Goal: Navigation & Orientation: Find specific page/section

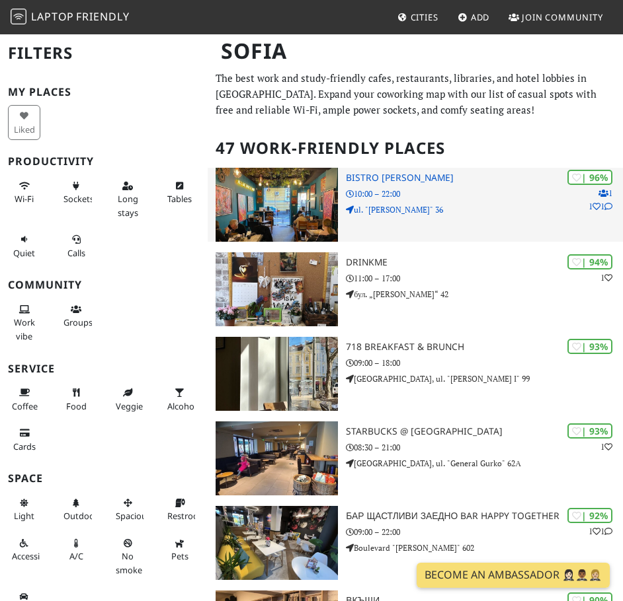
click at [241, 217] on img at bounding box center [276, 205] width 122 height 74
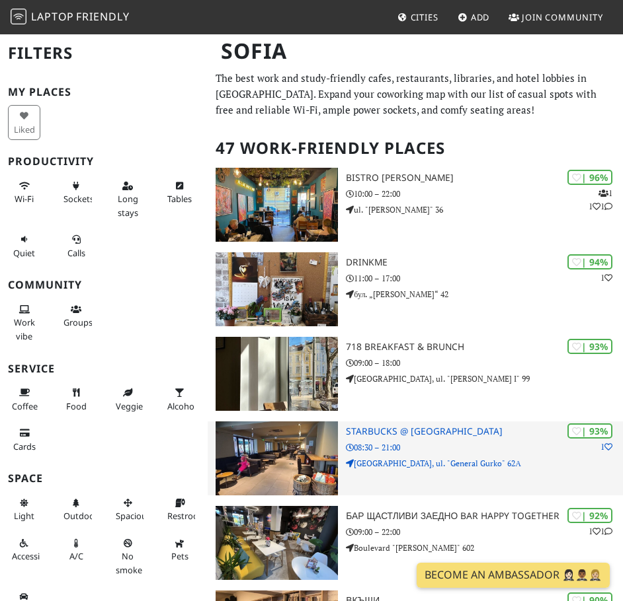
click at [420, 441] on div "| 93% 1 Starbucks @ Sofia Center 08:30 – 21:00 Old City Center, ul. "General Gu…" at bounding box center [484, 459] width 277 height 74
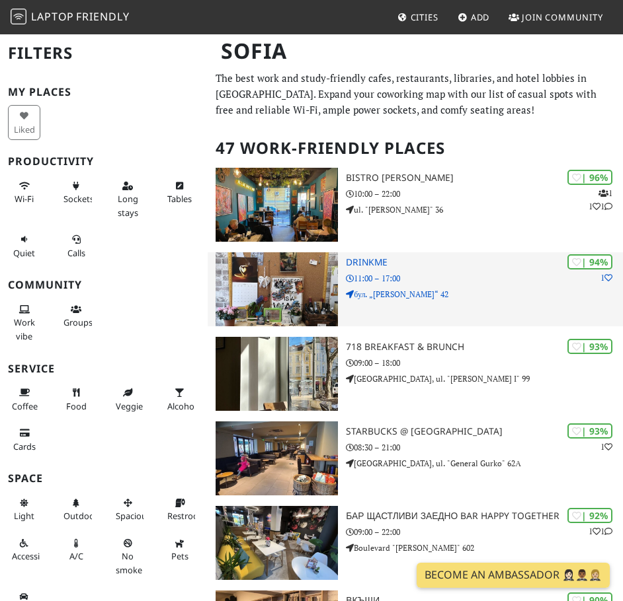
click at [360, 255] on div "| 94% 1 DrinkMe 11:00 – 17:00 бул. „Александър Стамболийски“ 42" at bounding box center [484, 289] width 277 height 74
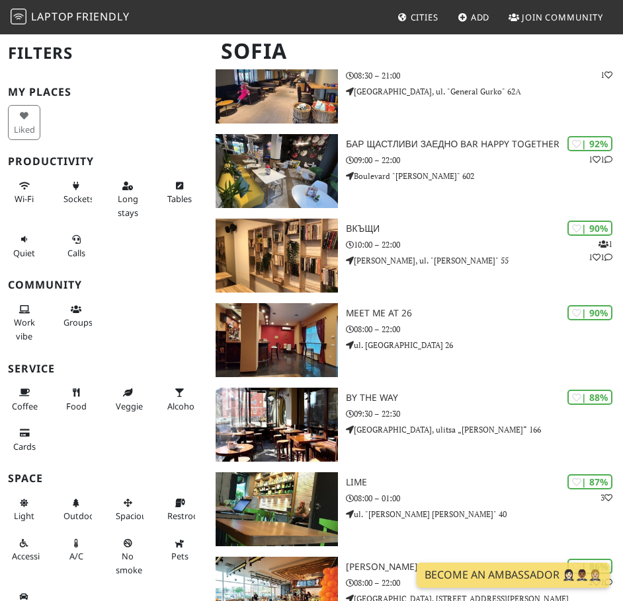
scroll to position [382, 0]
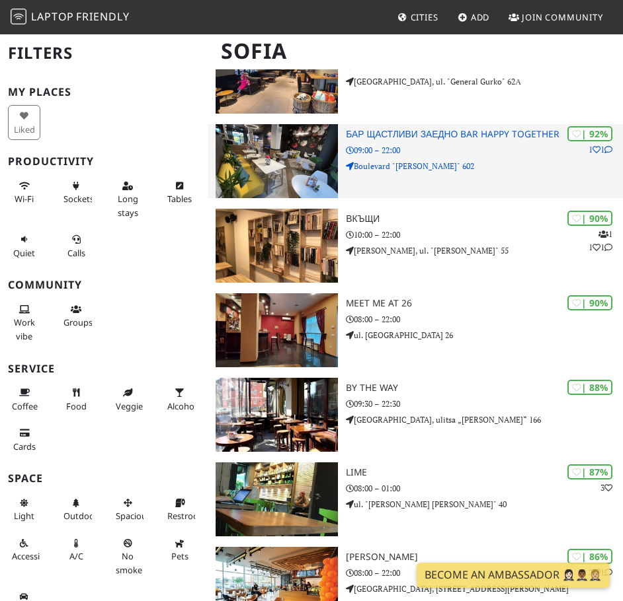
click at [309, 141] on img at bounding box center [276, 161] width 122 height 74
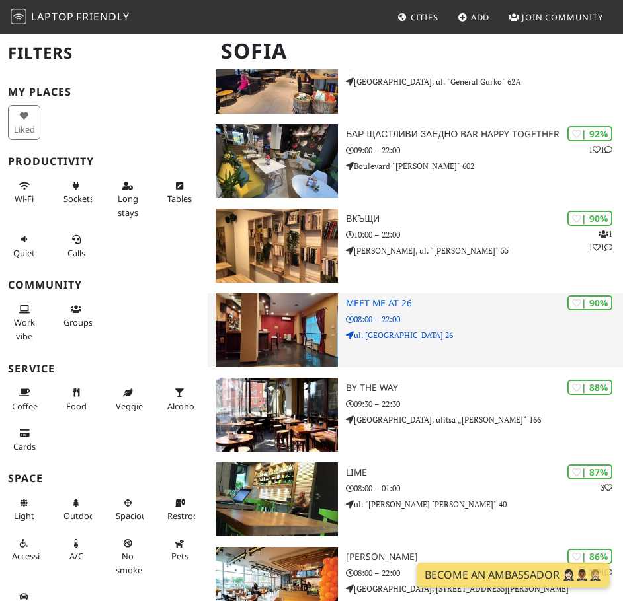
click at [298, 302] on img at bounding box center [276, 330] width 122 height 74
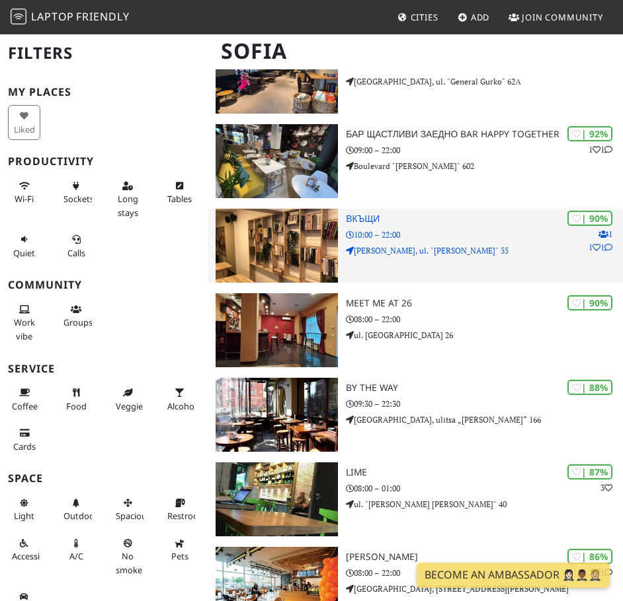
click at [605, 247] on icon at bounding box center [608, 248] width 8 height 8
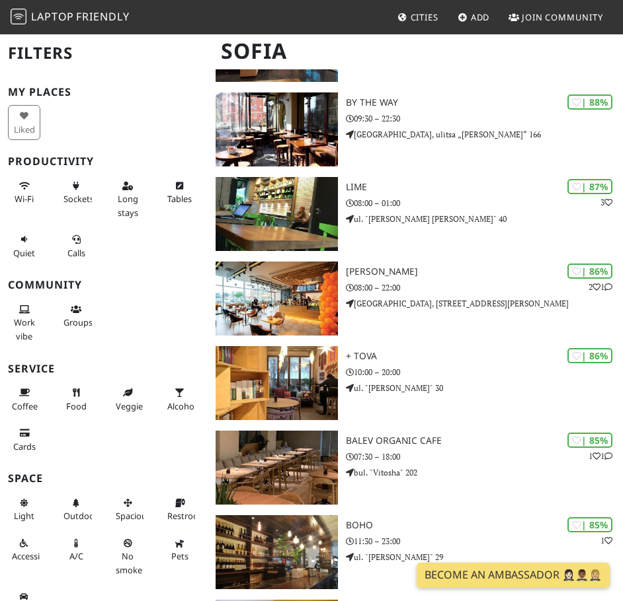
scroll to position [662, 0]
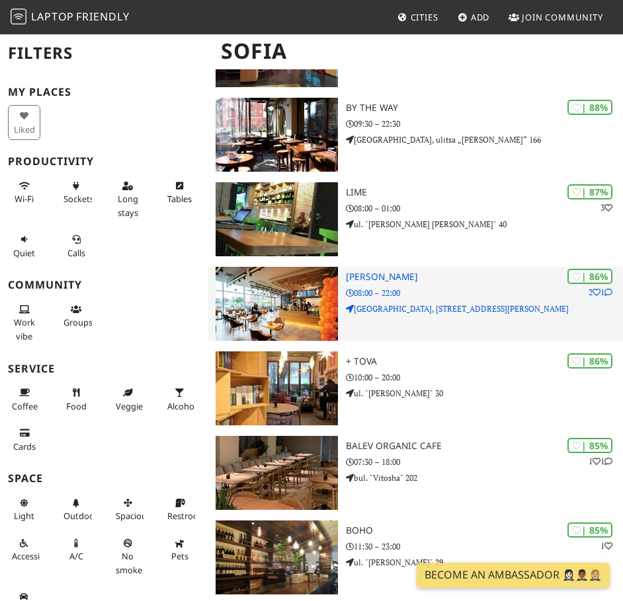
click at [299, 295] on img at bounding box center [276, 304] width 122 height 74
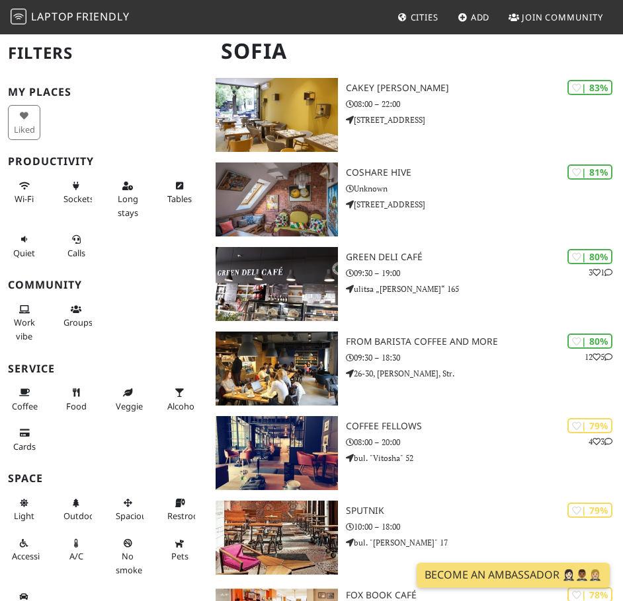
scroll to position [1214, 0]
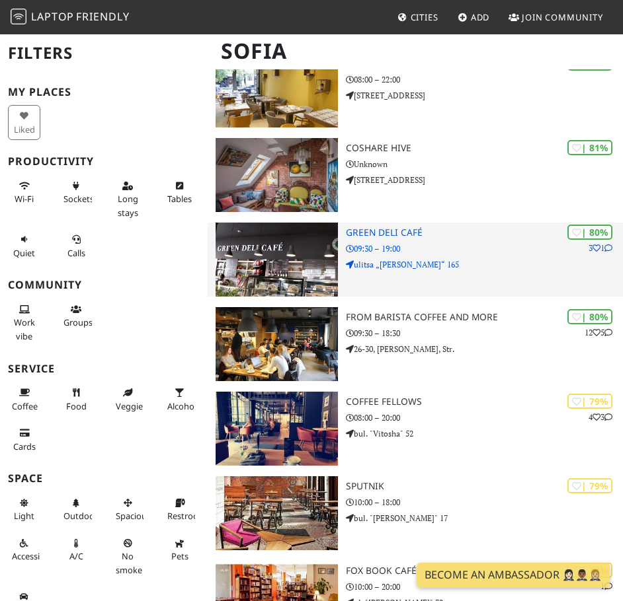
click at [304, 245] on img at bounding box center [276, 260] width 122 height 74
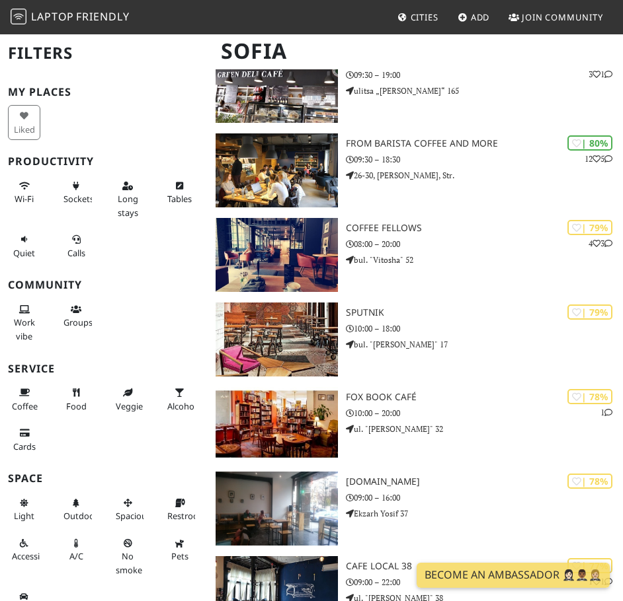
scroll to position [1461, 0]
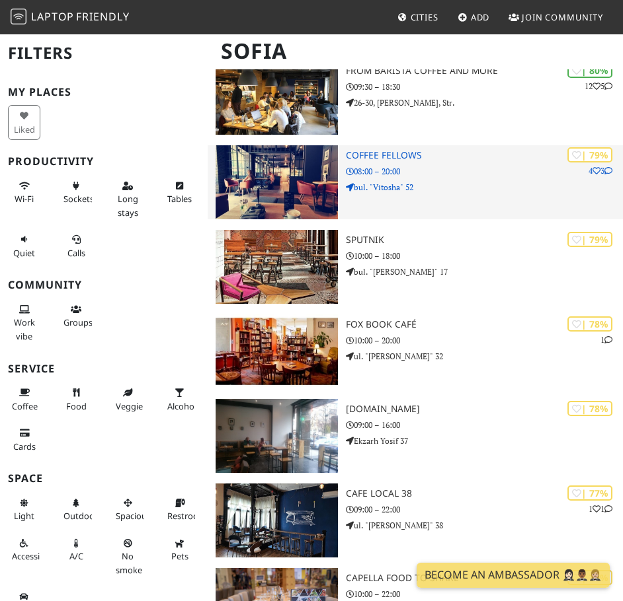
click at [270, 186] on img at bounding box center [276, 182] width 122 height 74
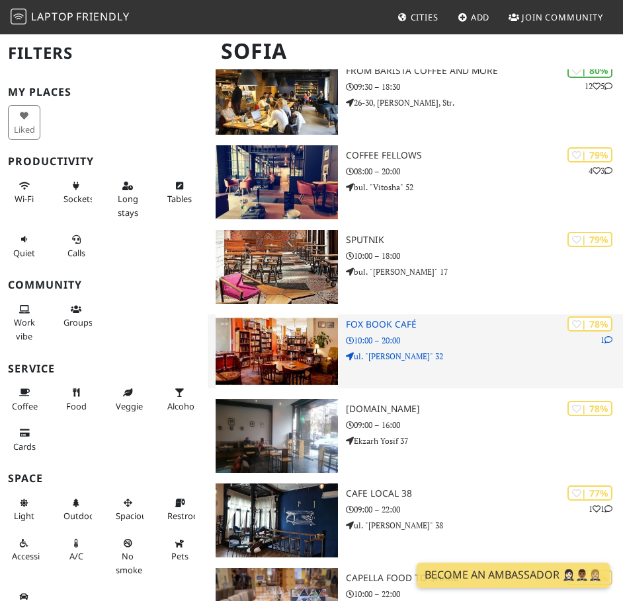
click at [303, 329] on img at bounding box center [276, 352] width 122 height 74
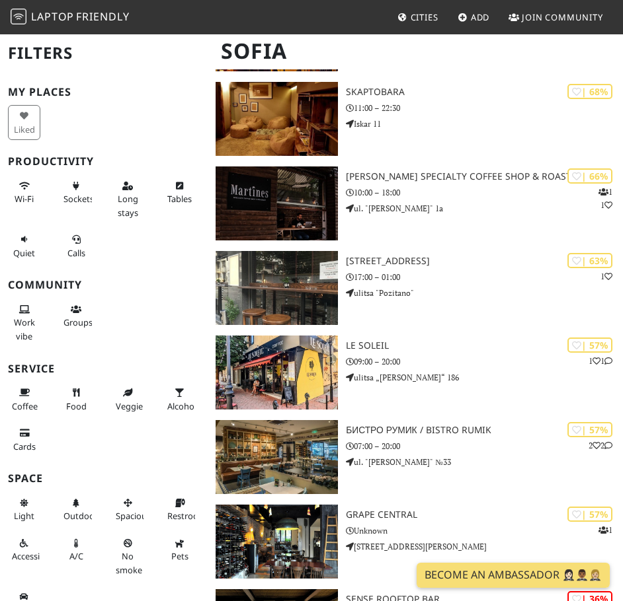
scroll to position [3226, 0]
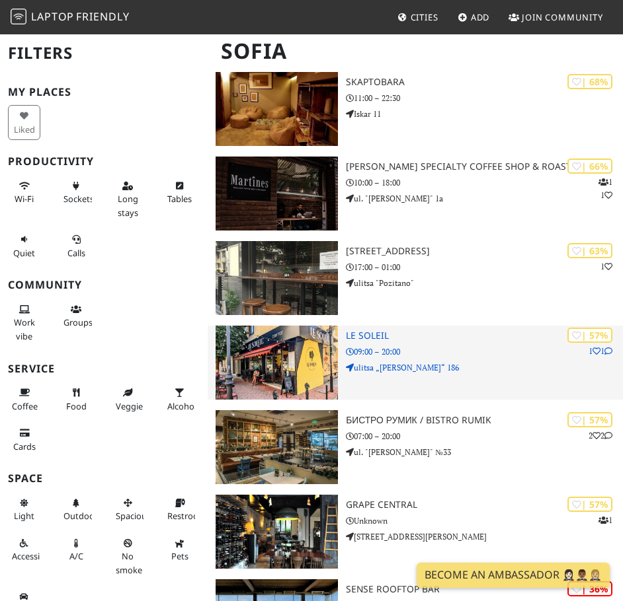
click at [283, 366] on img at bounding box center [276, 363] width 122 height 74
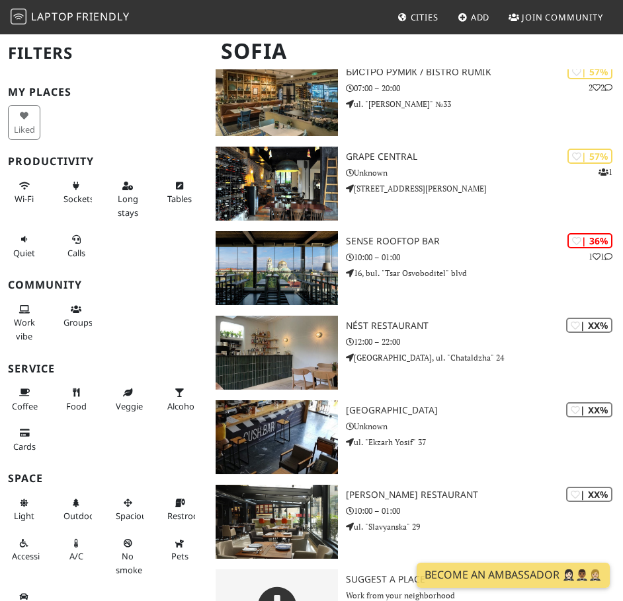
scroll to position [3540, 0]
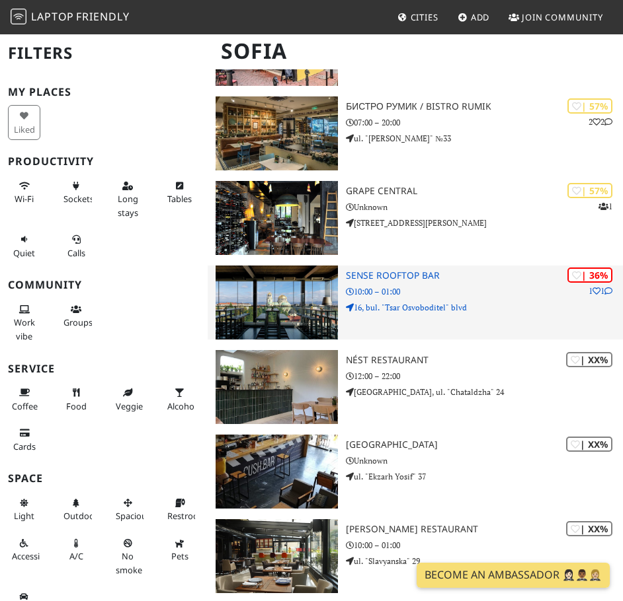
click at [307, 297] on img at bounding box center [276, 303] width 122 height 74
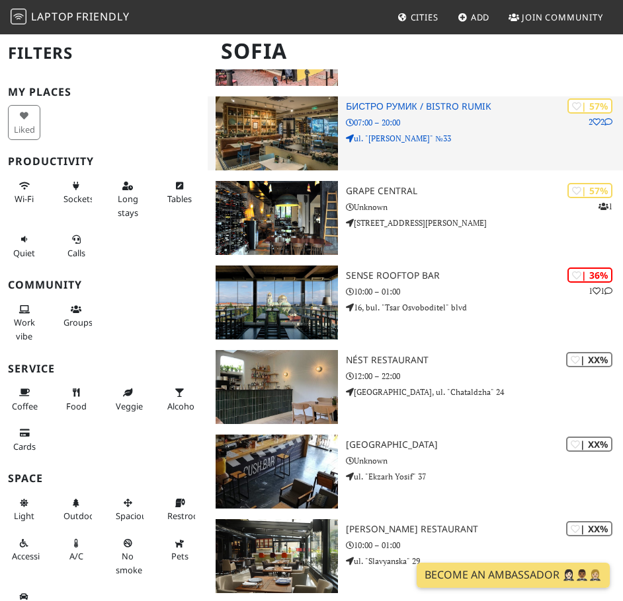
click at [294, 143] on img at bounding box center [276, 133] width 122 height 74
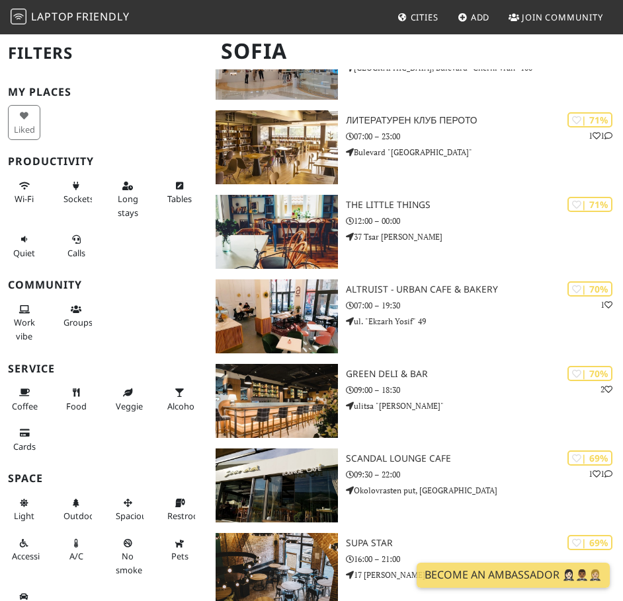
scroll to position [2510, 0]
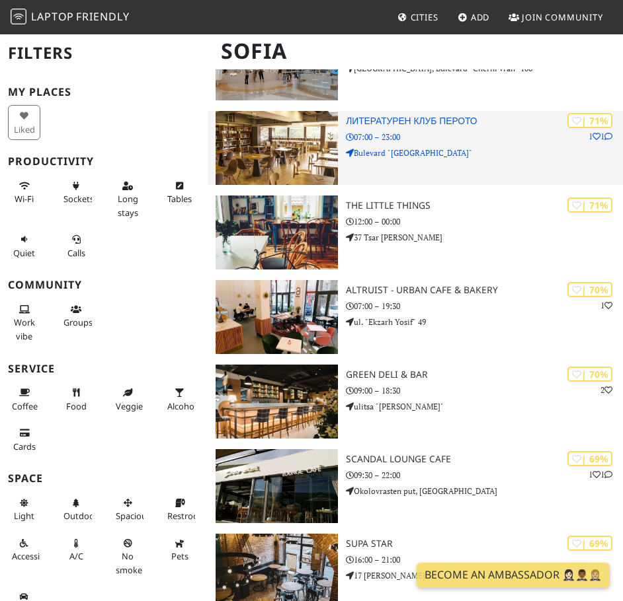
click at [312, 120] on img at bounding box center [276, 148] width 122 height 74
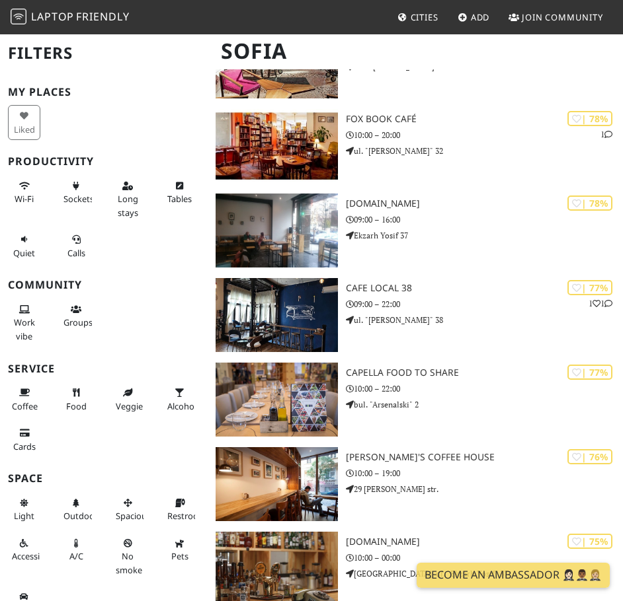
scroll to position [1664, 0]
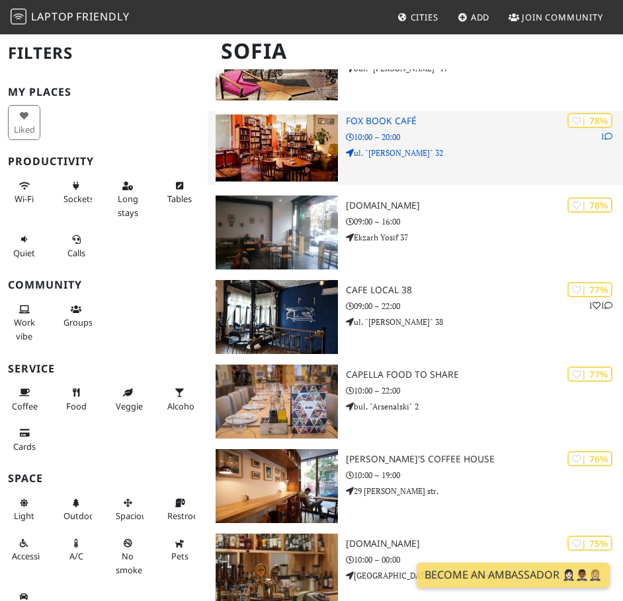
click at [307, 122] on img at bounding box center [276, 148] width 122 height 74
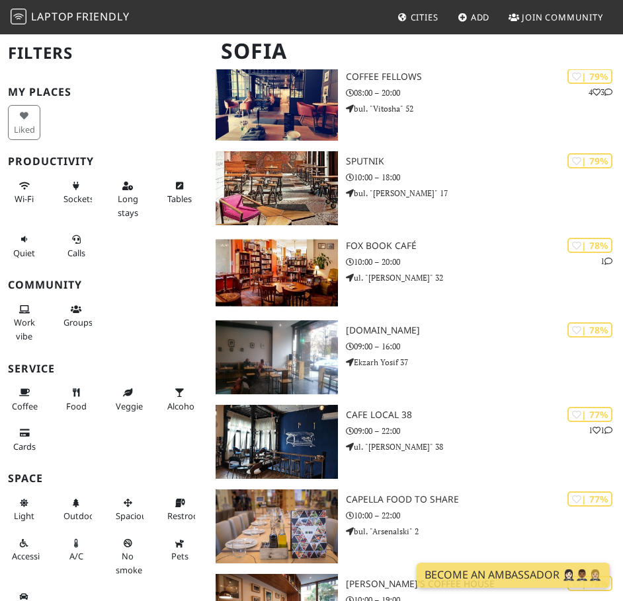
scroll to position [1532, 0]
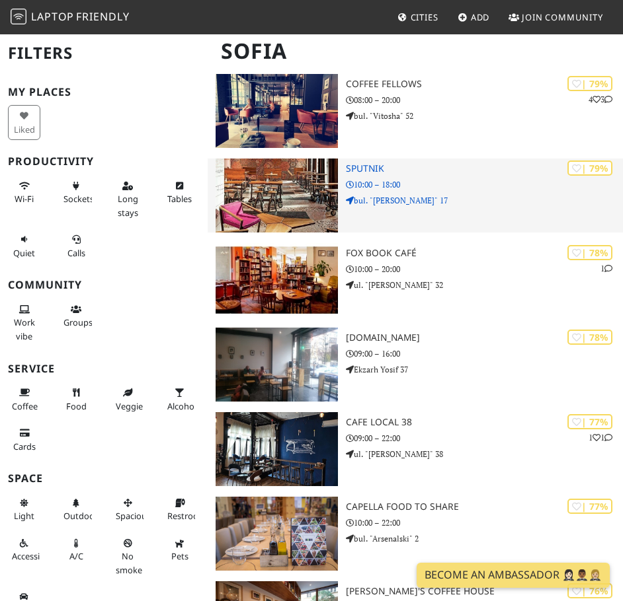
click at [328, 176] on img at bounding box center [276, 196] width 122 height 74
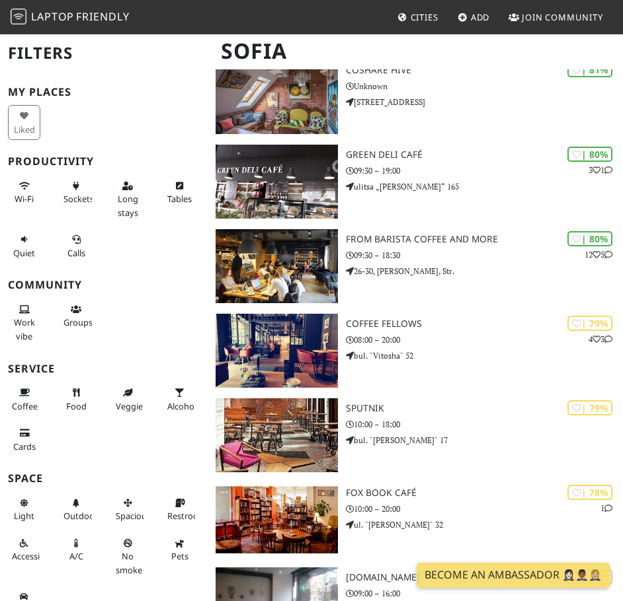
scroll to position [1268, 0]
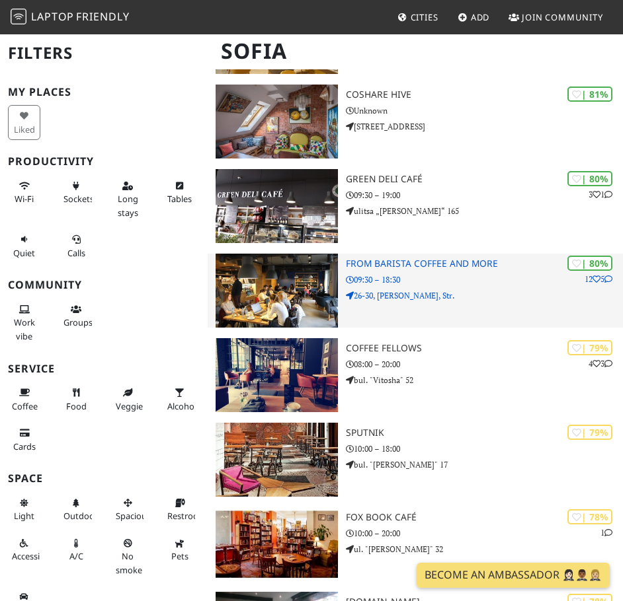
click at [305, 292] on img at bounding box center [276, 291] width 122 height 74
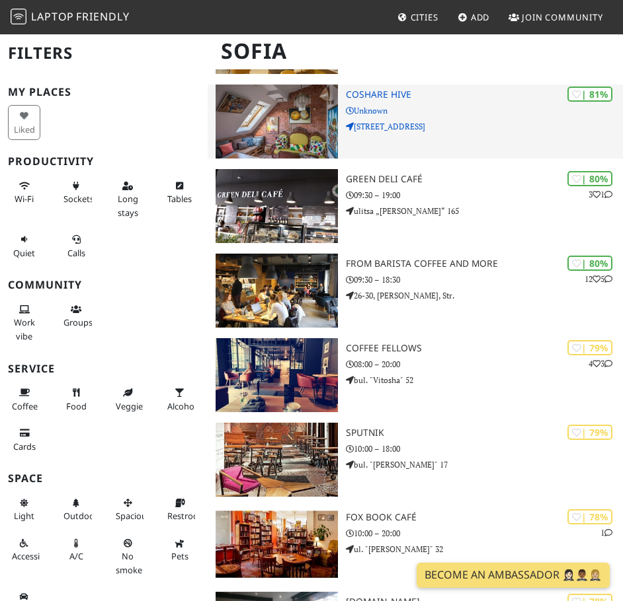
click at [369, 100] on h3 "CoShare HIVE" at bounding box center [484, 94] width 277 height 11
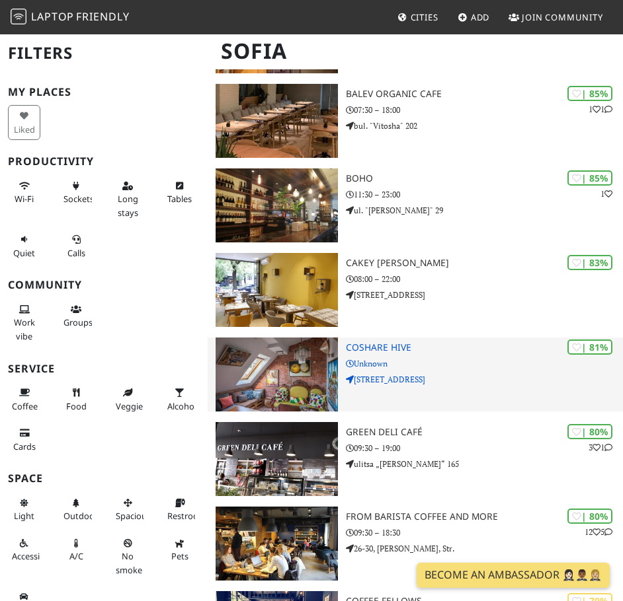
scroll to position [1003, 0]
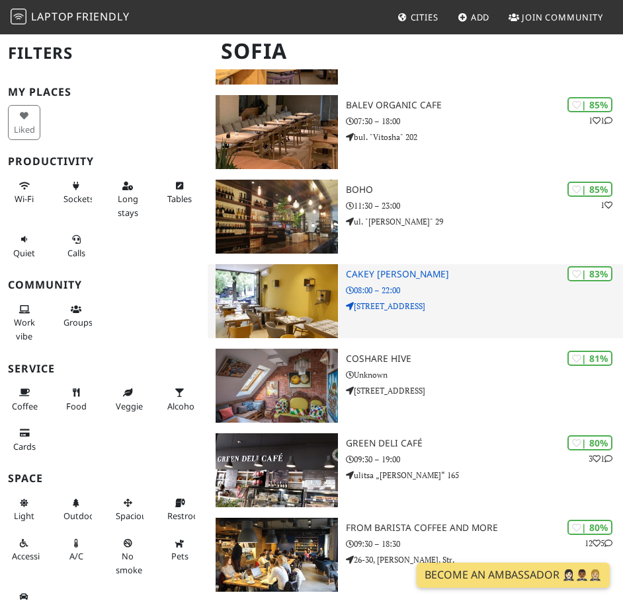
click at [266, 284] on img at bounding box center [276, 301] width 122 height 74
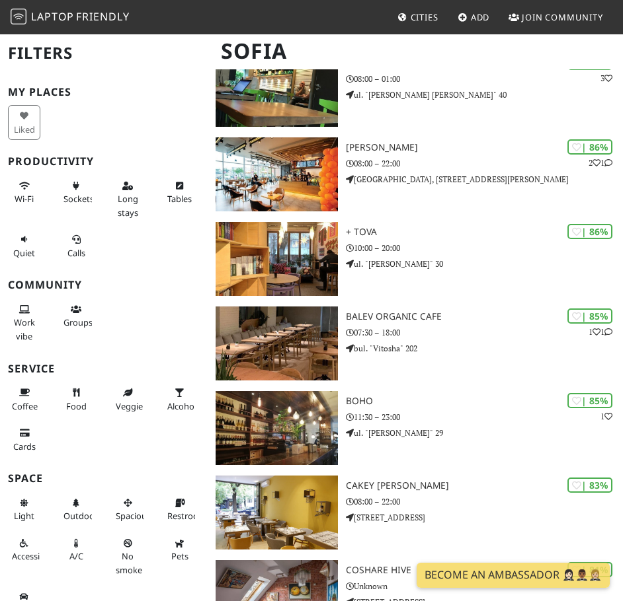
scroll to position [818, 0]
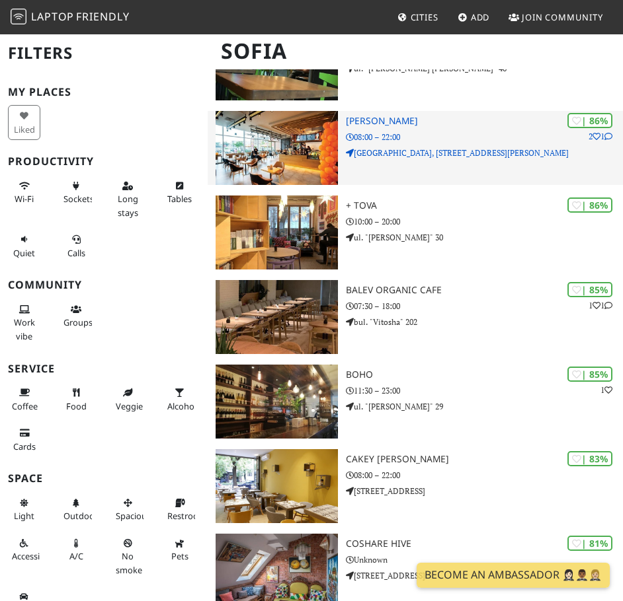
click at [266, 149] on img at bounding box center [276, 148] width 122 height 74
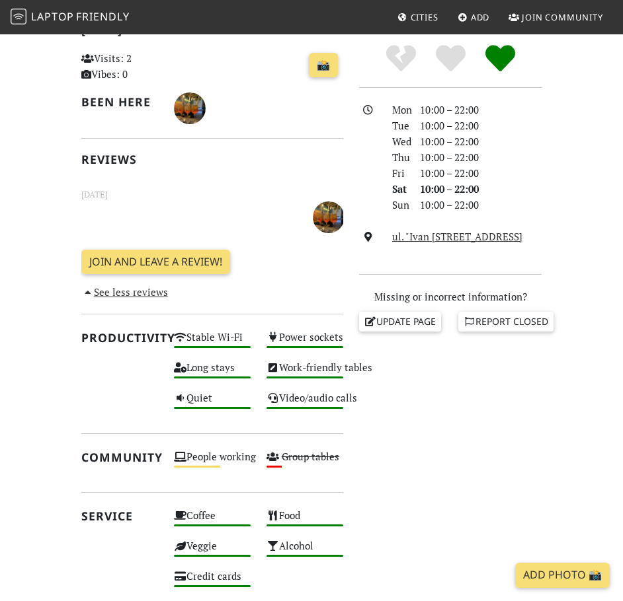
scroll to position [371, 0]
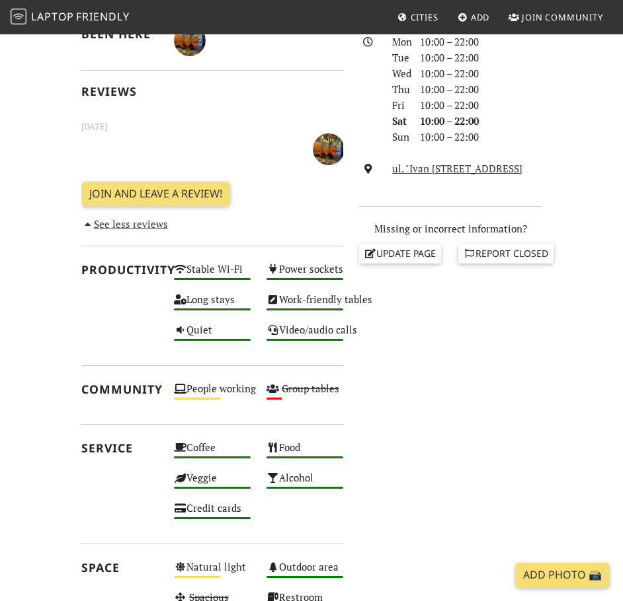
drag, startPoint x: 622, startPoint y: 358, endPoint x: 621, endPoint y: 368, distance: 9.9
click at [621, 368] on section "Today Visits: 2 Vibes: 0 📸 Been here Reviews October 07, 2022 See all reviews J…" at bounding box center [311, 354] width 623 height 835
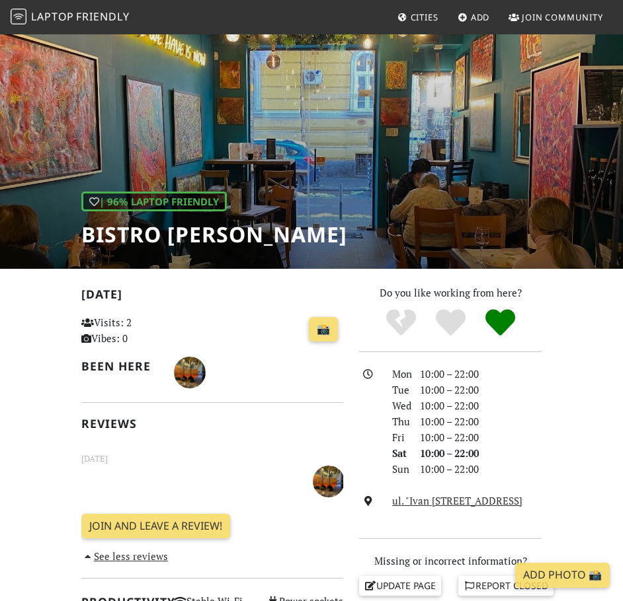
scroll to position [0, 0]
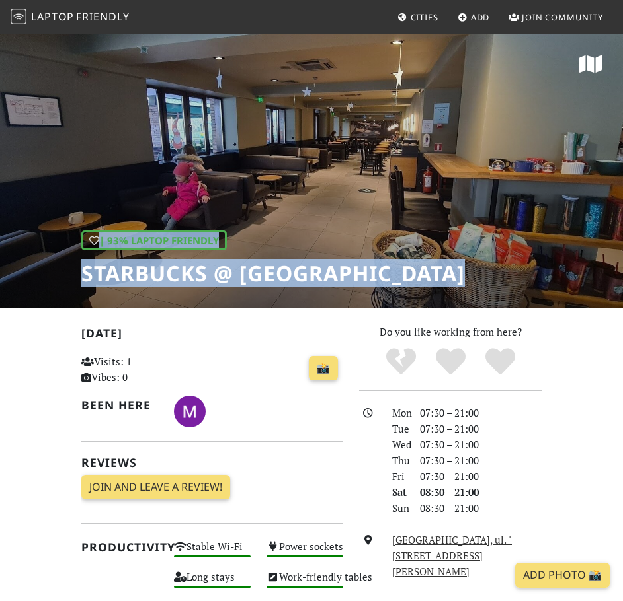
drag, startPoint x: 554, startPoint y: 167, endPoint x: 628, endPoint y: 182, distance: 75.6
click at [622, 182] on html "Laptop Friendly Cities Add Join Community | 93% Laptop Friendly Starbucks @ [GE…" at bounding box center [311, 300] width 623 height 601
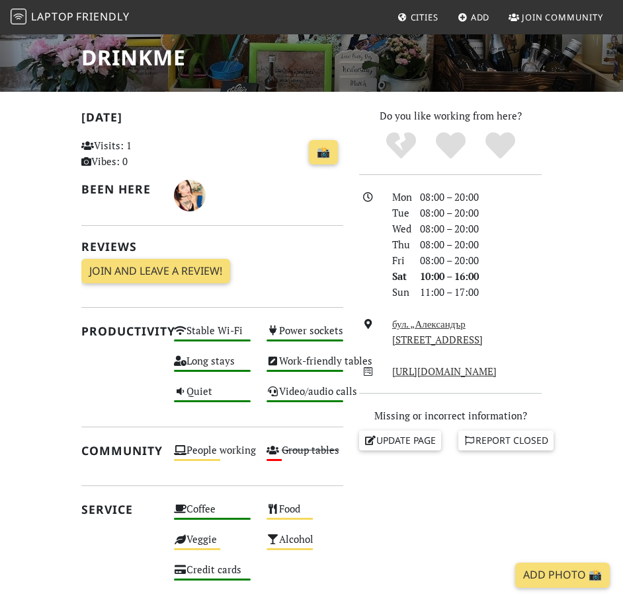
scroll to position [246, 0]
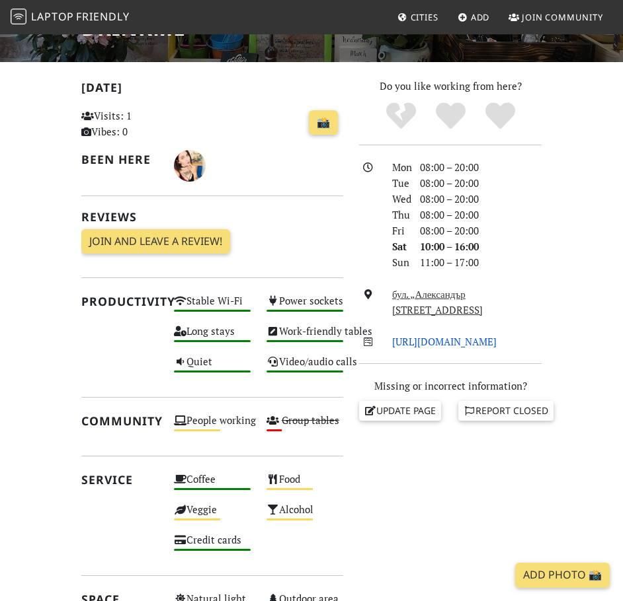
click at [496, 345] on link "https://www.facebook.com/DrinkMe-288151665126225/" at bounding box center [444, 341] width 104 height 13
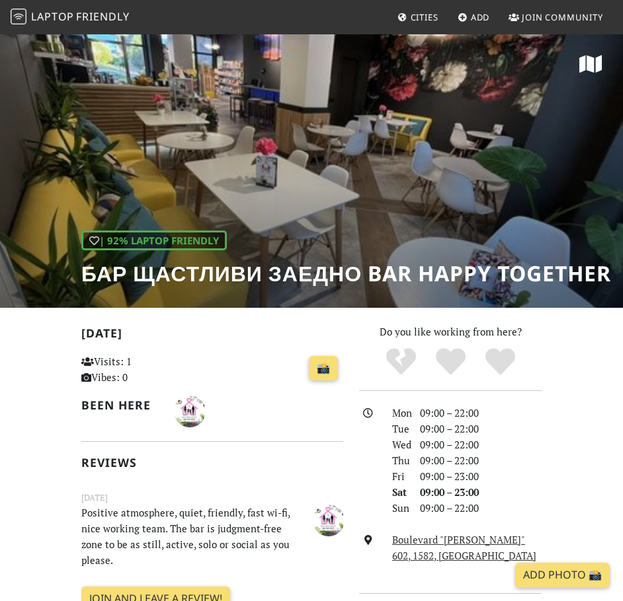
click at [453, 139] on div "| 92% Laptop Friendly Бар Щастливи Заедно Bar Happy Together" at bounding box center [311, 170] width 623 height 275
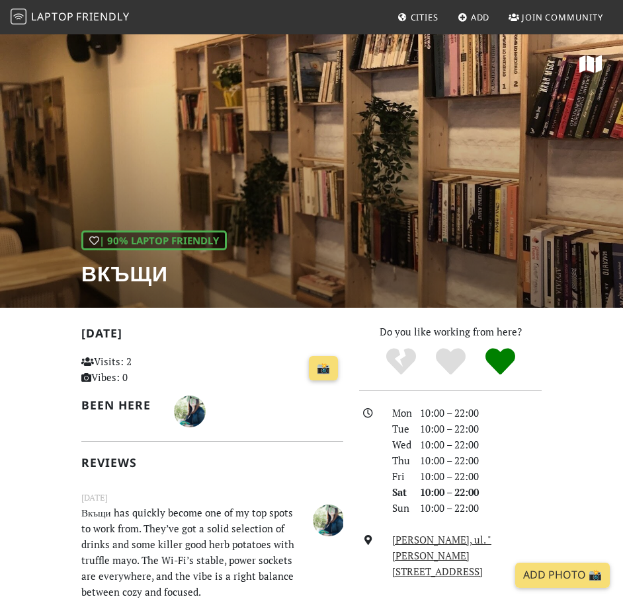
click at [338, 225] on div "| 90% Laptop Friendly Вкъщи" at bounding box center [311, 170] width 623 height 275
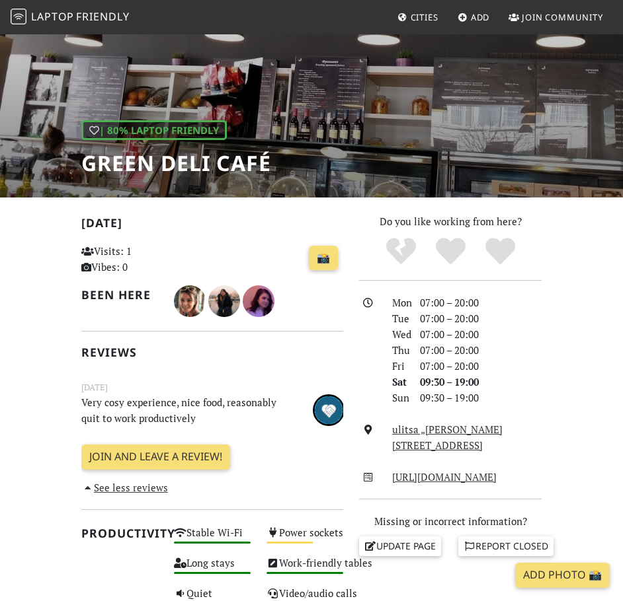
scroll to position [107, 0]
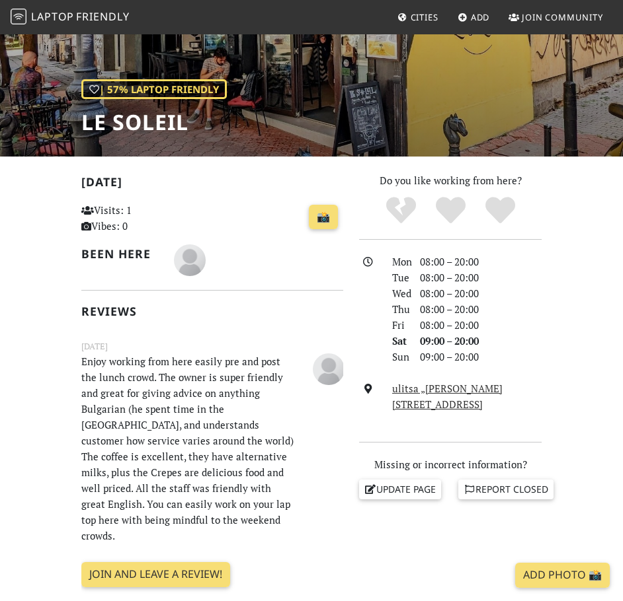
scroll to position [159, 0]
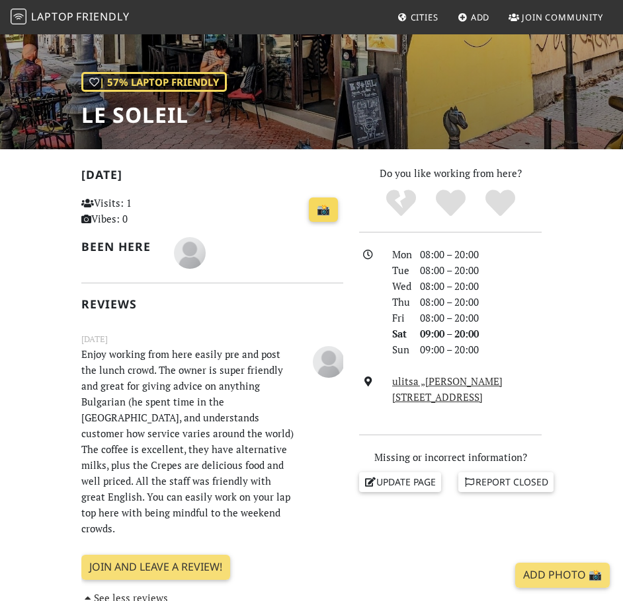
click at [325, 219] on link "📸" at bounding box center [323, 210] width 29 height 25
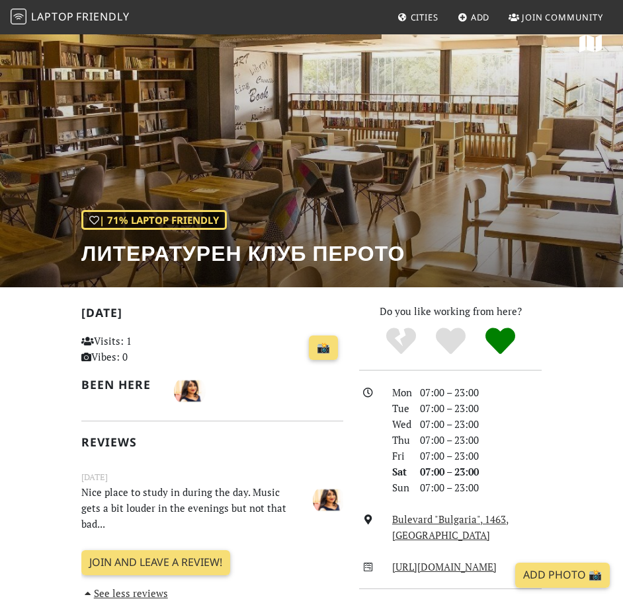
scroll to position [23, 0]
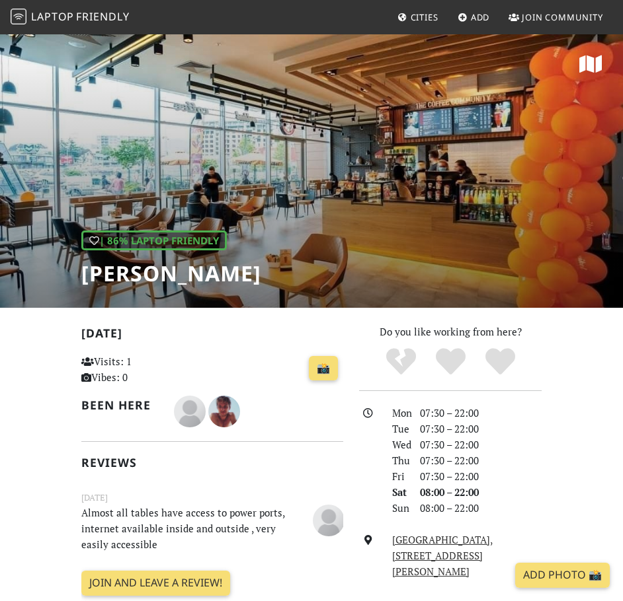
click at [403, 151] on div "| 86% Laptop Friendly [PERSON_NAME]" at bounding box center [311, 170] width 623 height 275
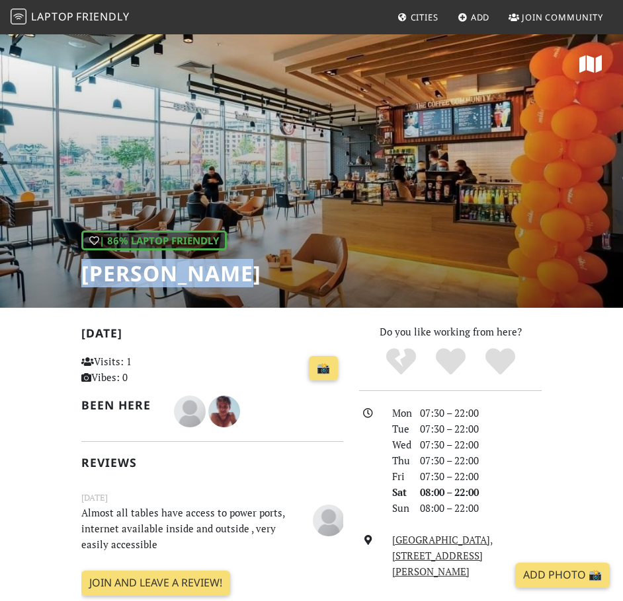
drag, startPoint x: 233, startPoint y: 276, endPoint x: 67, endPoint y: 294, distance: 166.9
click at [67, 294] on div "| 86% Laptop Friendly [PERSON_NAME]" at bounding box center [311, 170] width 623 height 275
copy h1 "[PERSON_NAME]"
